Goal: Information Seeking & Learning: Find specific fact

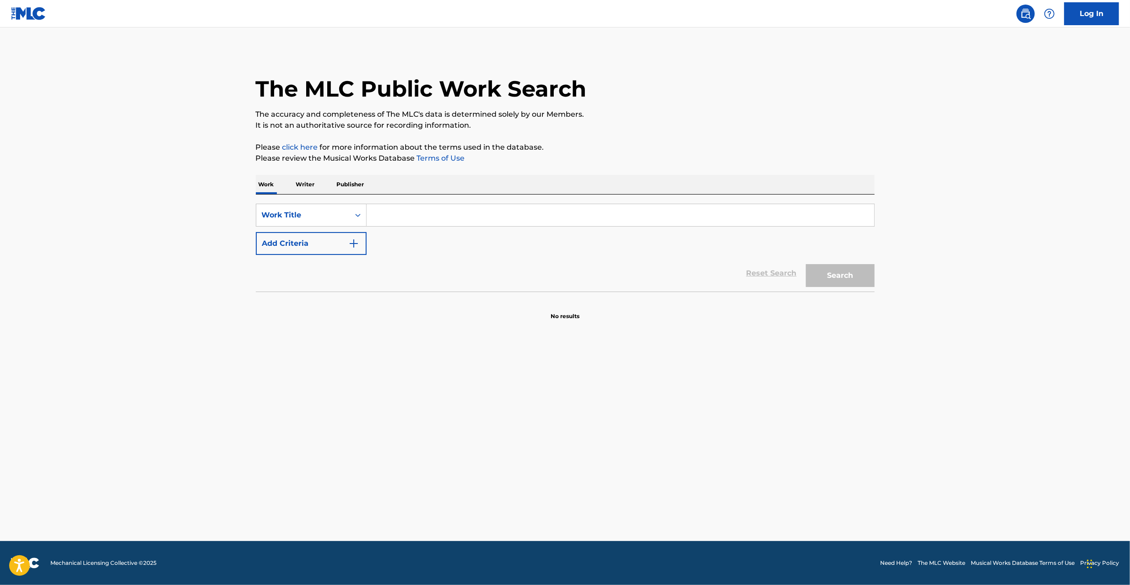
click at [316, 240] on button "Add Criteria" at bounding box center [311, 243] width 111 height 23
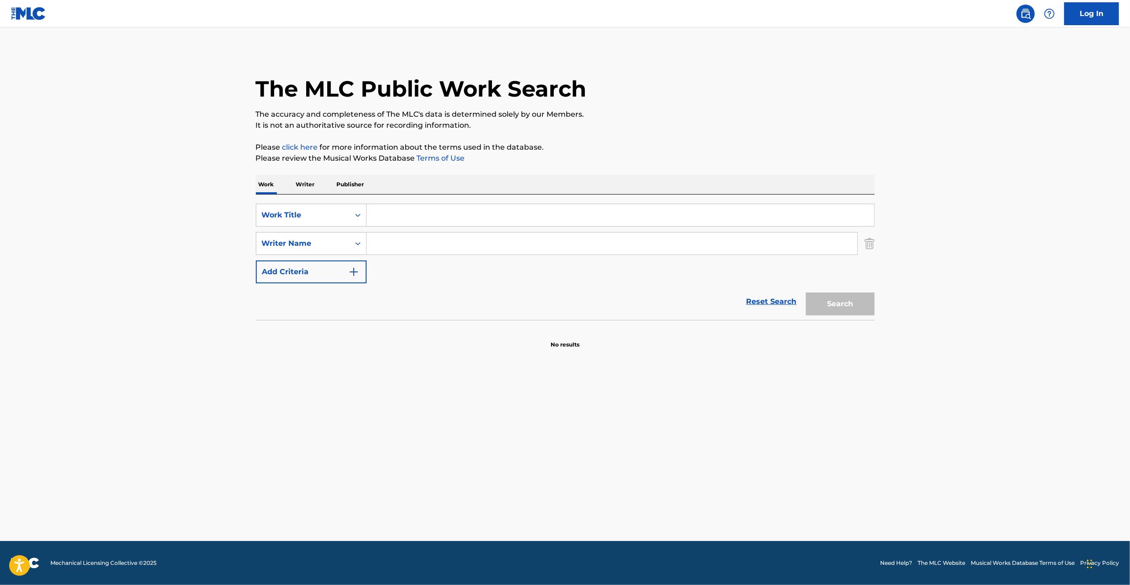
click at [386, 237] on input "Search Form" at bounding box center [612, 244] width 491 height 22
paste input "NAISHONOPIASU"
type input "NAISHONOPIASU"
click at [405, 219] on input "Search Form" at bounding box center [621, 215] width 508 height 22
paste input "RAKUDAI"
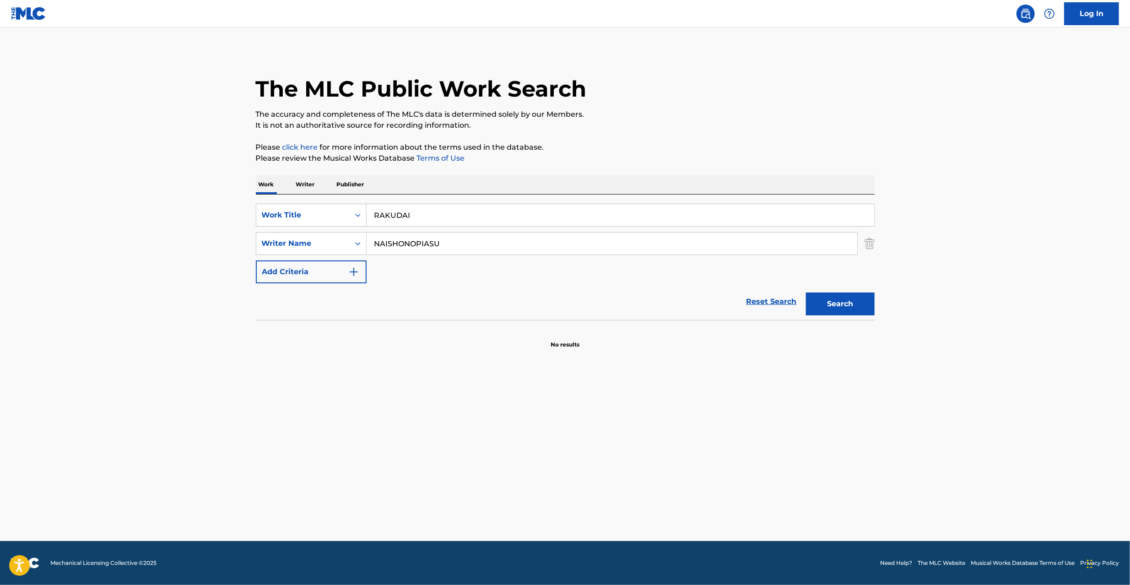
type input "RAKUDAI"
click at [851, 299] on button "Search" at bounding box center [840, 304] width 69 height 23
click at [408, 239] on input "NAISHONOPIASU" at bounding box center [612, 244] width 491 height 22
paste input "aishono"
type input "Naishono"
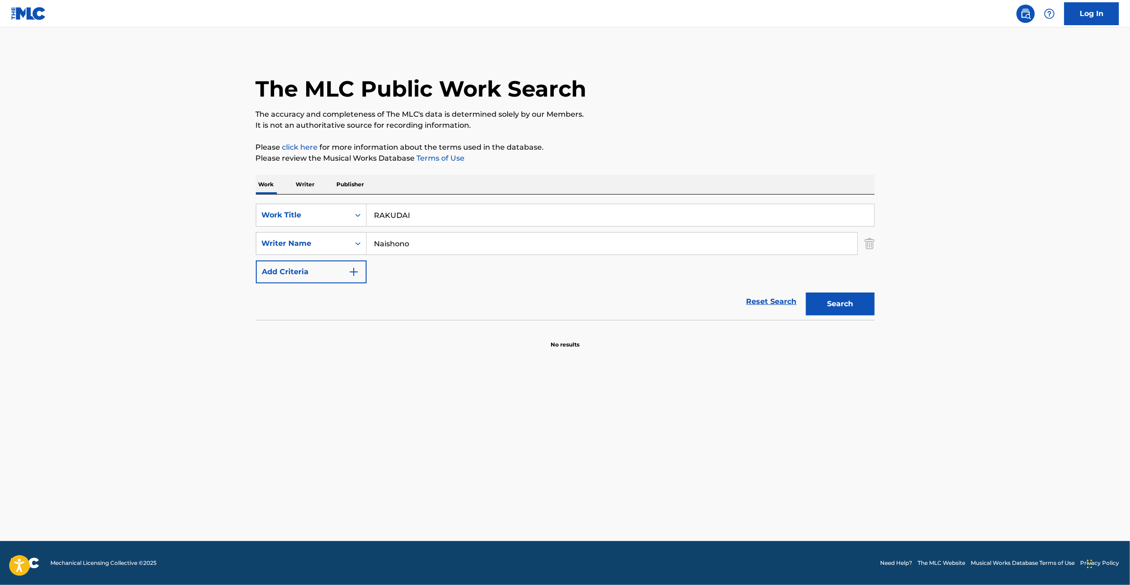
drag, startPoint x: 841, startPoint y: 304, endPoint x: 575, endPoint y: 319, distance: 266.9
click at [840, 304] on button "Search" at bounding box center [840, 304] width 69 height 23
click at [395, 217] on input "RAKUDAI" at bounding box center [621, 215] width 508 height 22
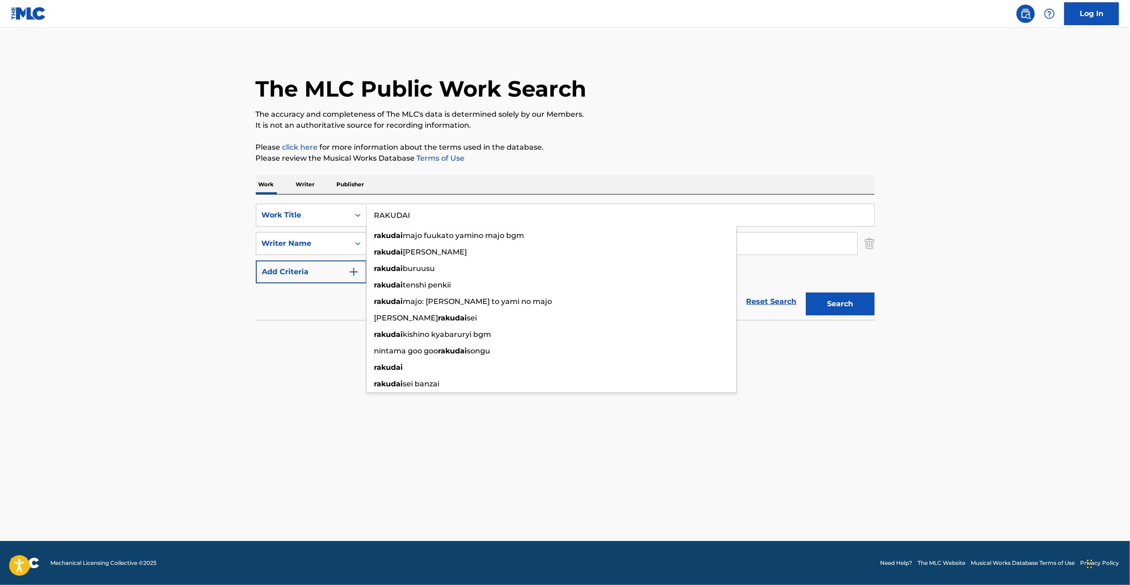
paste input "KI"
type input "RAKKII"
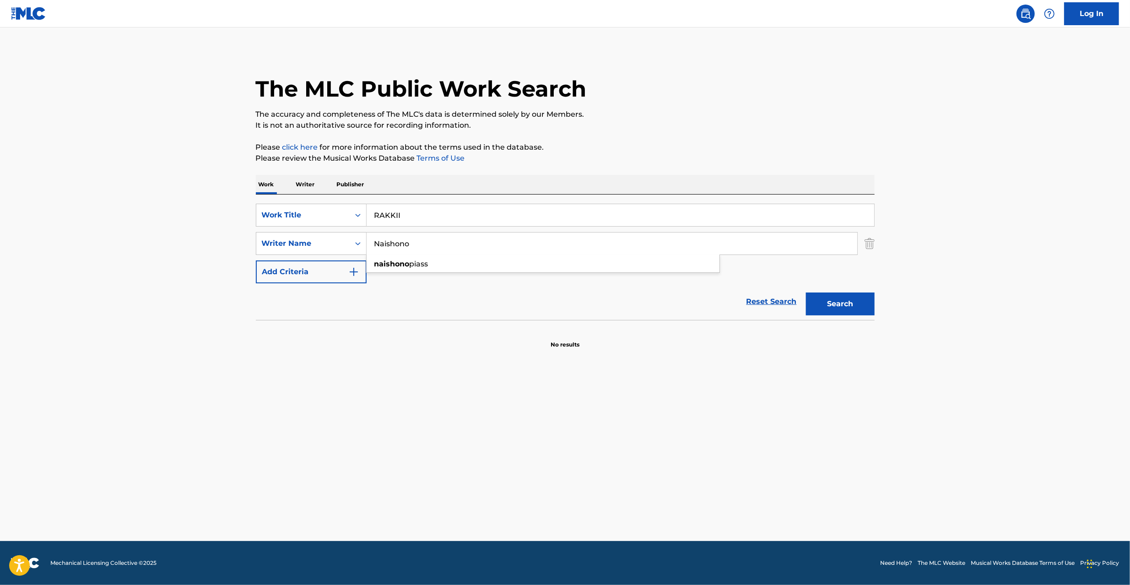
click at [780, 252] on input "Naishono" at bounding box center [612, 244] width 491 height 22
paste input "KANEKO"
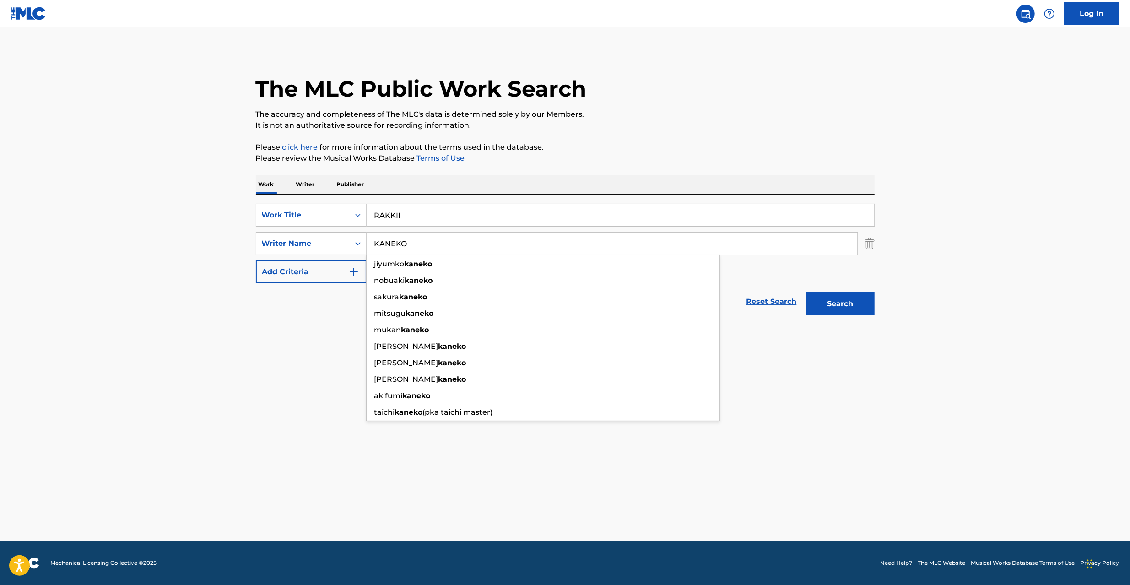
type input "KANEKO"
drag, startPoint x: 839, startPoint y: 309, endPoint x: 839, endPoint y: 318, distance: 8.2
click at [839, 312] on button "Search" at bounding box center [840, 304] width 69 height 23
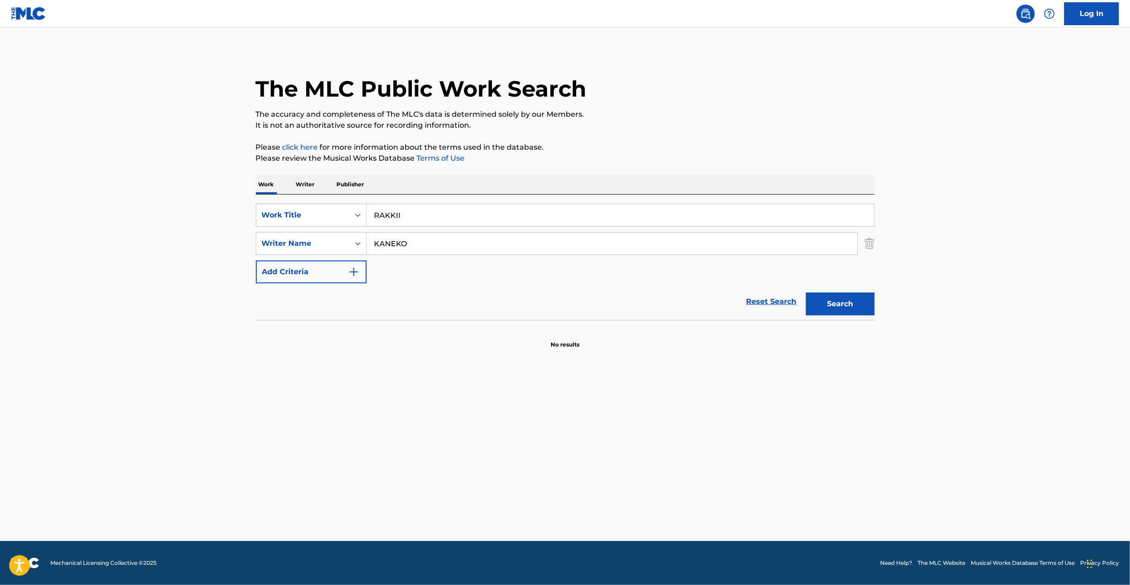
drag, startPoint x: 870, startPoint y: 242, endPoint x: 840, endPoint y: 204, distance: 48.9
click at [869, 240] on img "Search Form" at bounding box center [870, 243] width 10 height 23
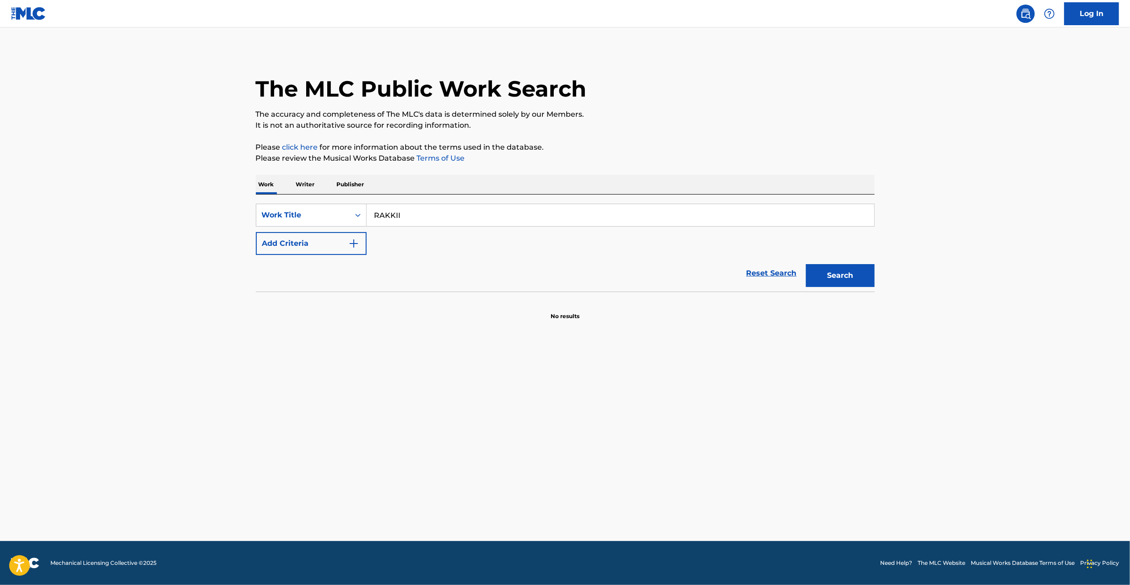
drag, startPoint x: 841, startPoint y: 212, endPoint x: 821, endPoint y: 226, distance: 24.3
click at [841, 213] on input "RAKKII" at bounding box center [621, 215] width 508 height 22
paste input "NIHILITY NO.1"
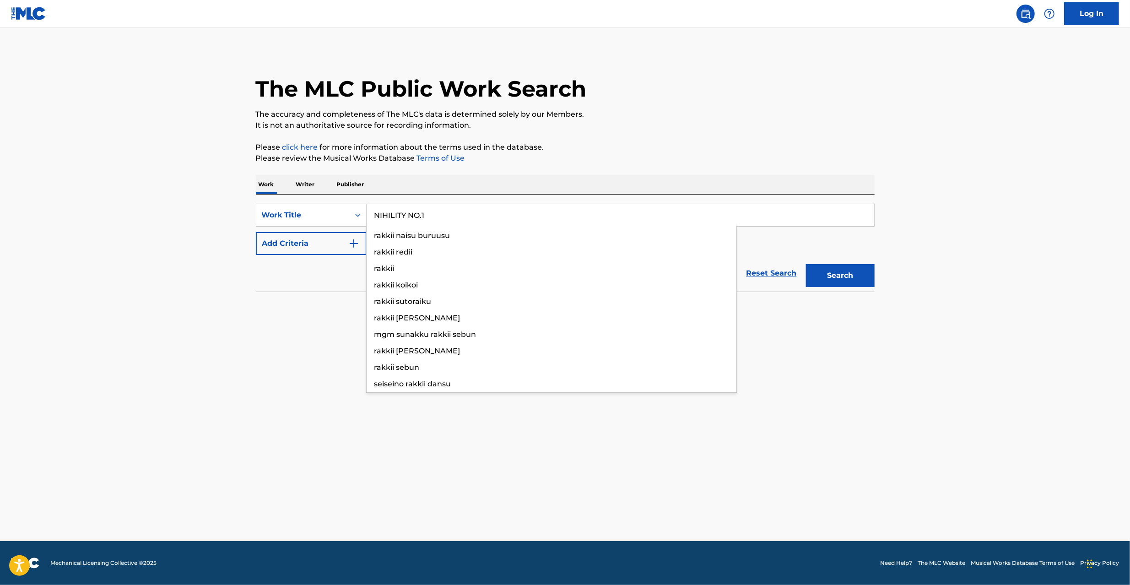
type input "NIHILITY NO.1"
click at [856, 273] on button "Search" at bounding box center [840, 275] width 69 height 23
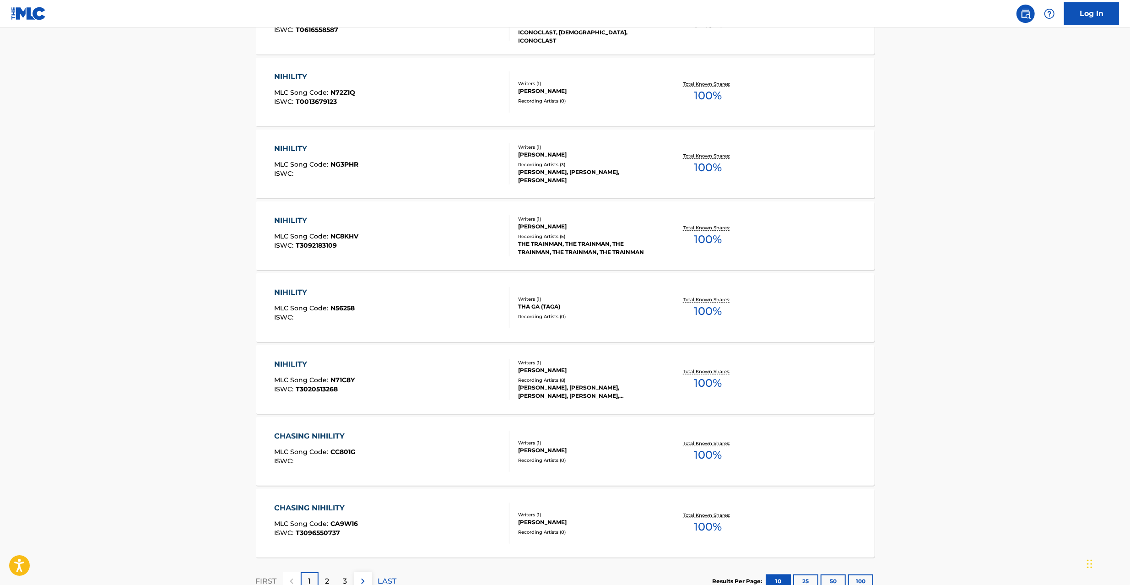
scroll to position [536, 0]
